Goal: Information Seeking & Learning: Learn about a topic

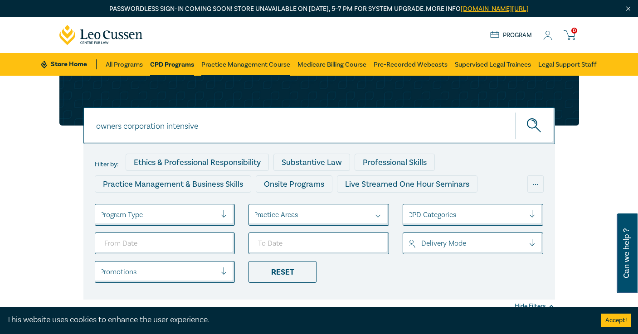
click at [244, 63] on link "Practice Management Course" at bounding box center [245, 64] width 89 height 23
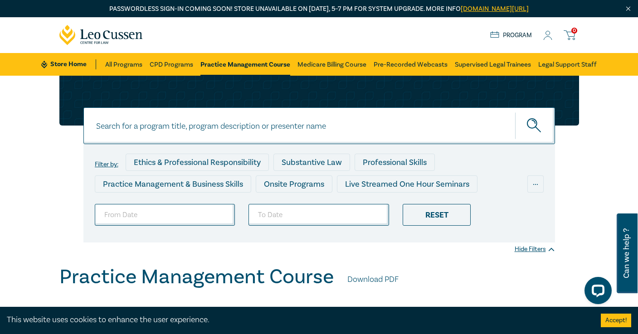
click at [228, 129] on input at bounding box center [318, 125] width 471 height 37
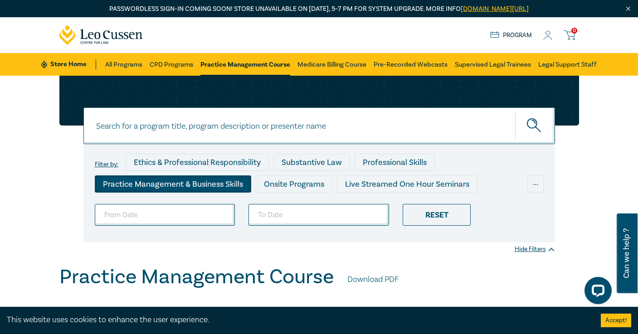
click at [165, 184] on div "Practice Management & Business Skills" at bounding box center [173, 183] width 156 height 17
click at [164, 127] on input at bounding box center [318, 125] width 471 height 37
click at [175, 63] on link "CPD Programs" at bounding box center [172, 64] width 44 height 23
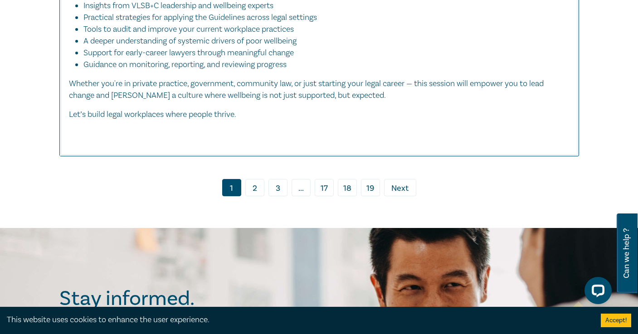
scroll to position [4247, 0]
click at [255, 180] on link "2" at bounding box center [254, 188] width 19 height 17
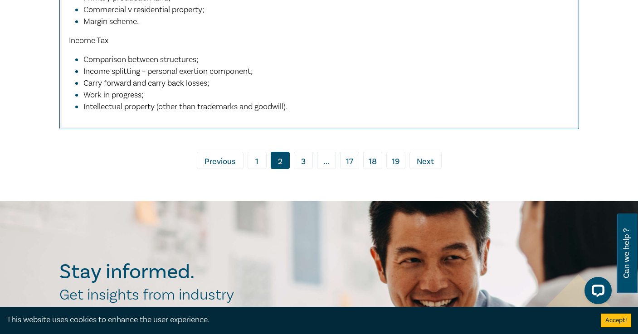
scroll to position [4439, 0]
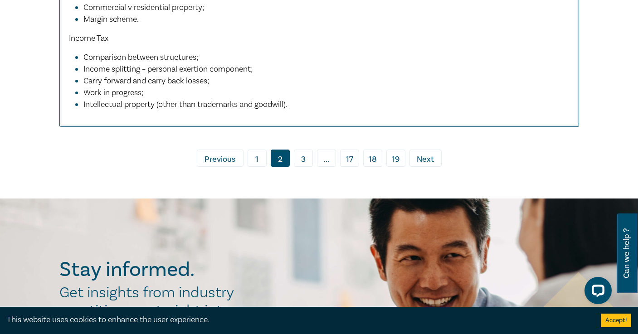
click at [302, 150] on link "3" at bounding box center [303, 158] width 19 height 17
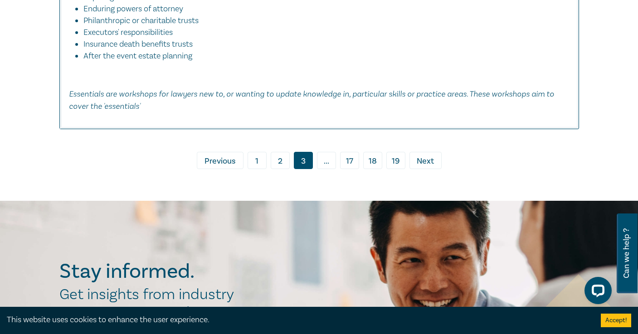
scroll to position [4219, 0]
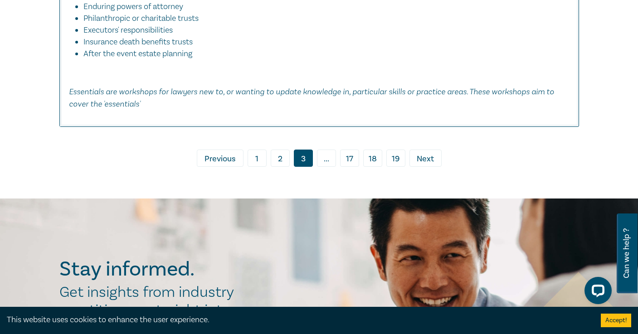
click at [429, 153] on span "Next" at bounding box center [425, 159] width 17 height 12
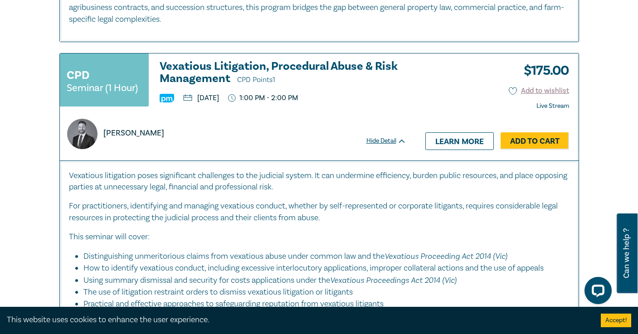
scroll to position [1717, 0]
